Goal: Information Seeking & Learning: Check status

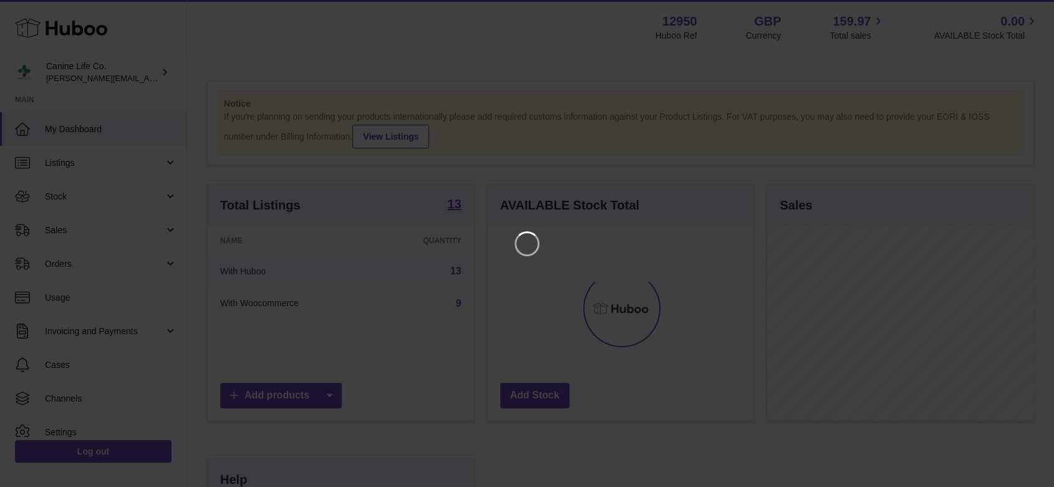
scroll to position [195, 270]
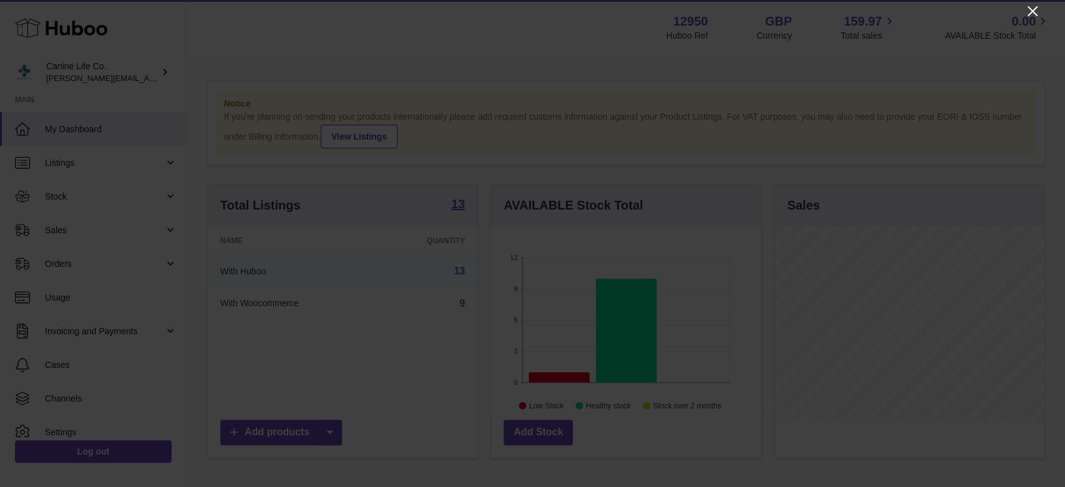
click at [1031, 16] on icon "Close" at bounding box center [1032, 11] width 15 height 15
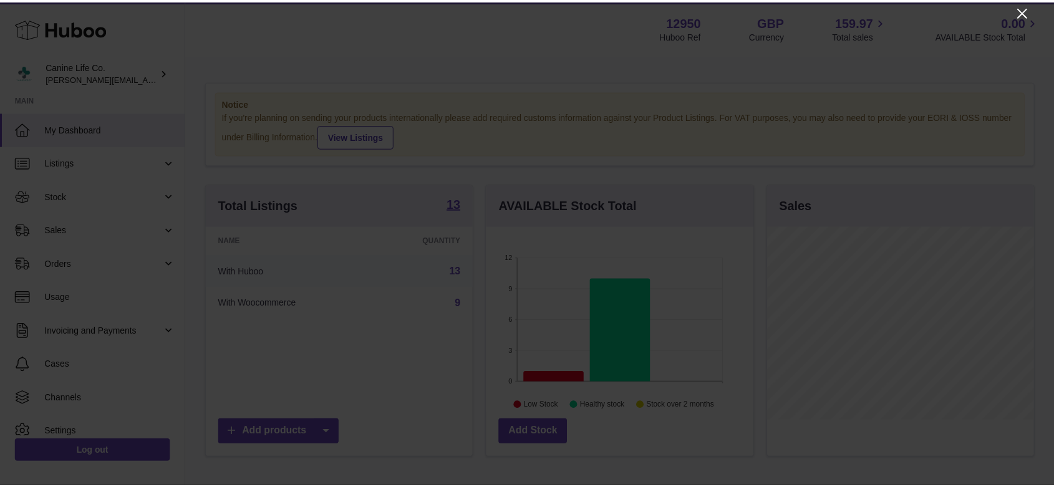
scroll to position [623723, 623651]
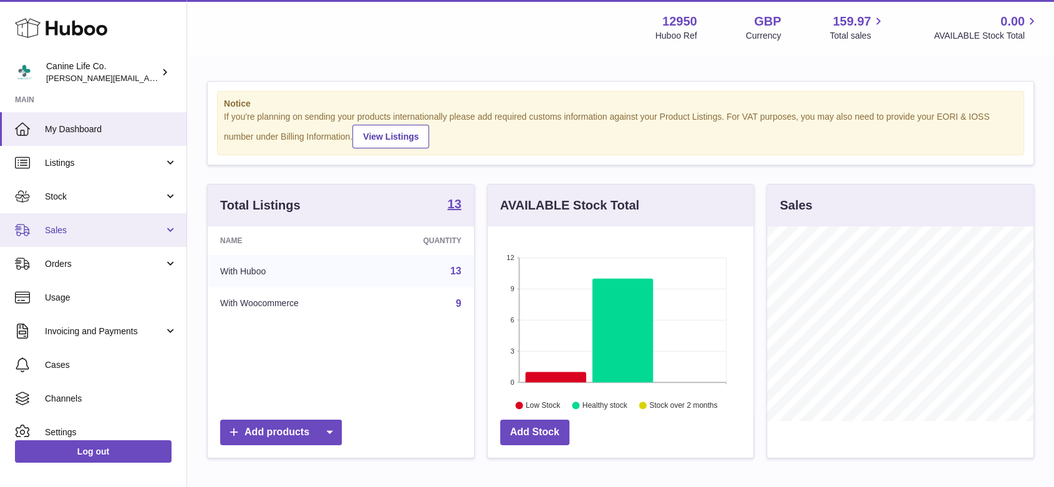
click at [104, 231] on span "Sales" at bounding box center [104, 231] width 119 height 12
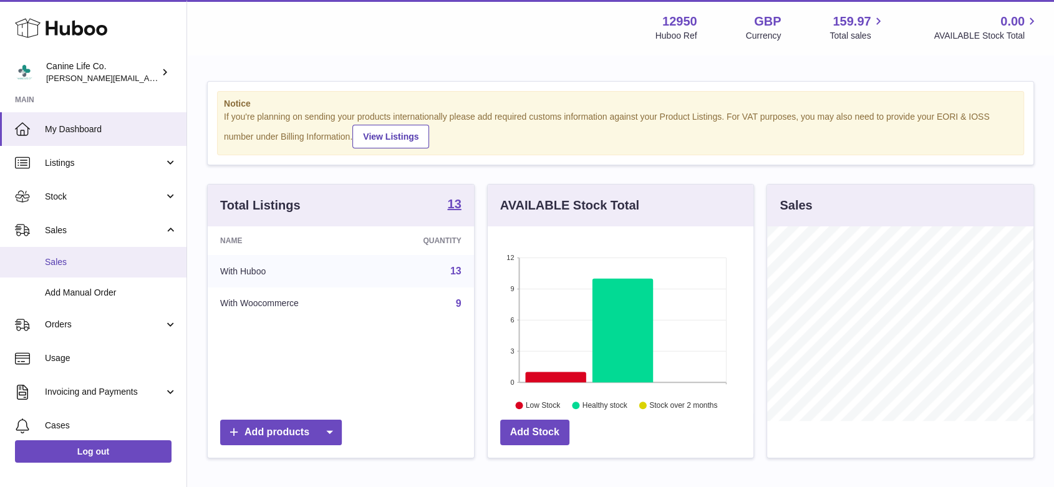
click at [104, 263] on span "Sales" at bounding box center [111, 262] width 132 height 12
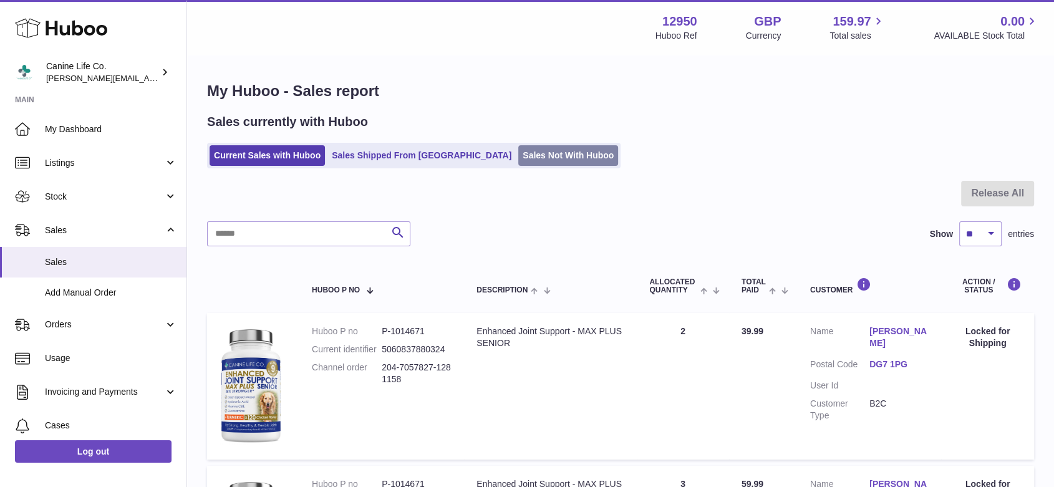
click at [518, 157] on link "Sales Not With Huboo" at bounding box center [568, 155] width 100 height 21
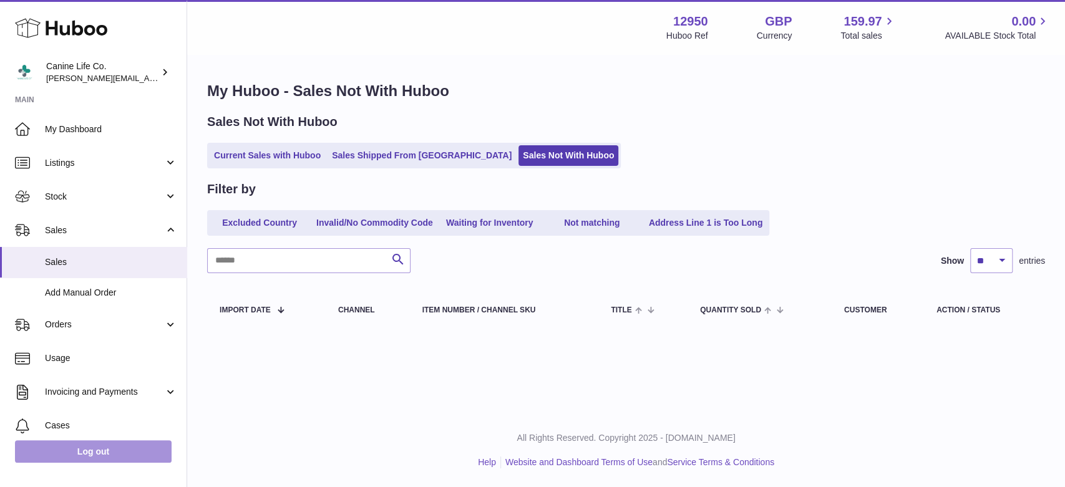
click at [107, 448] on link "Log out" at bounding box center [93, 451] width 157 height 22
